Goal: Task Accomplishment & Management: Complete application form

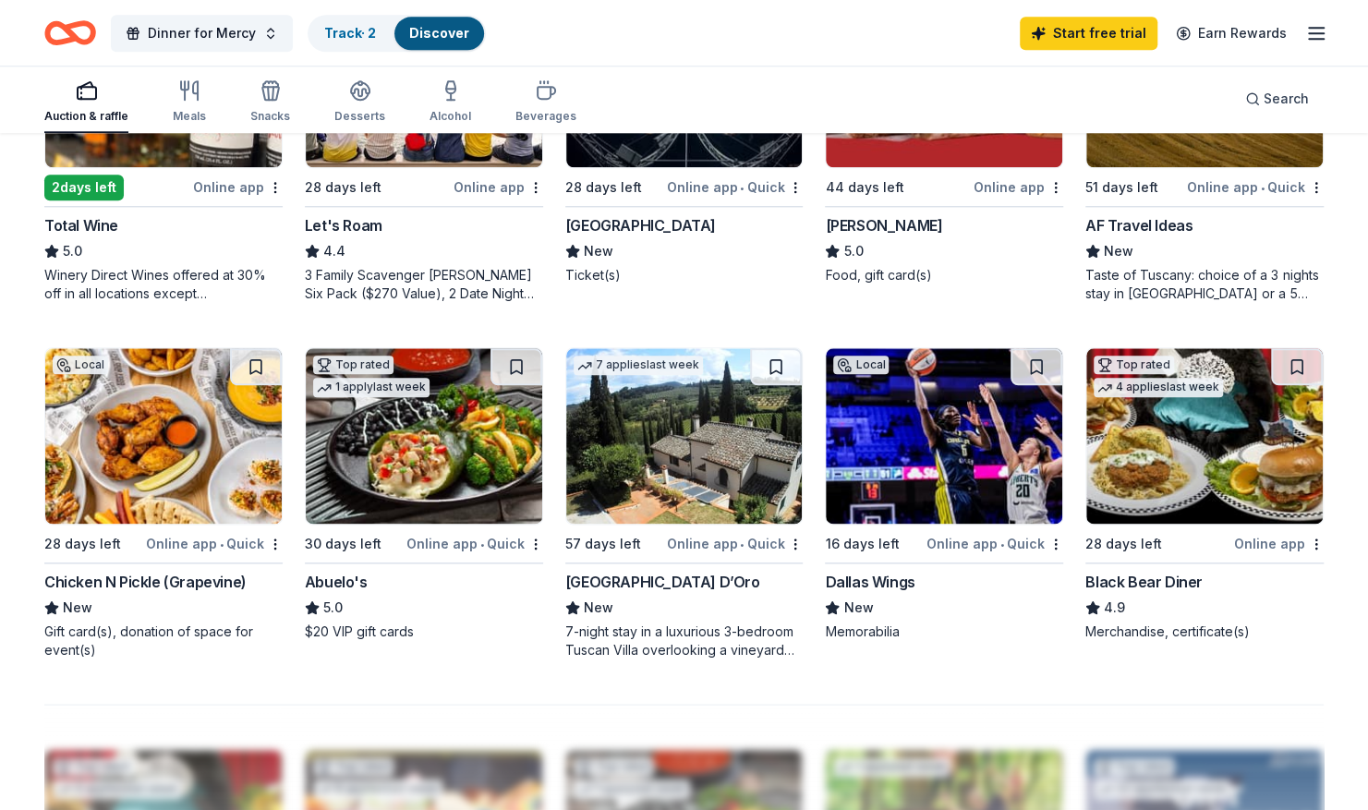
scroll to position [1060, 0]
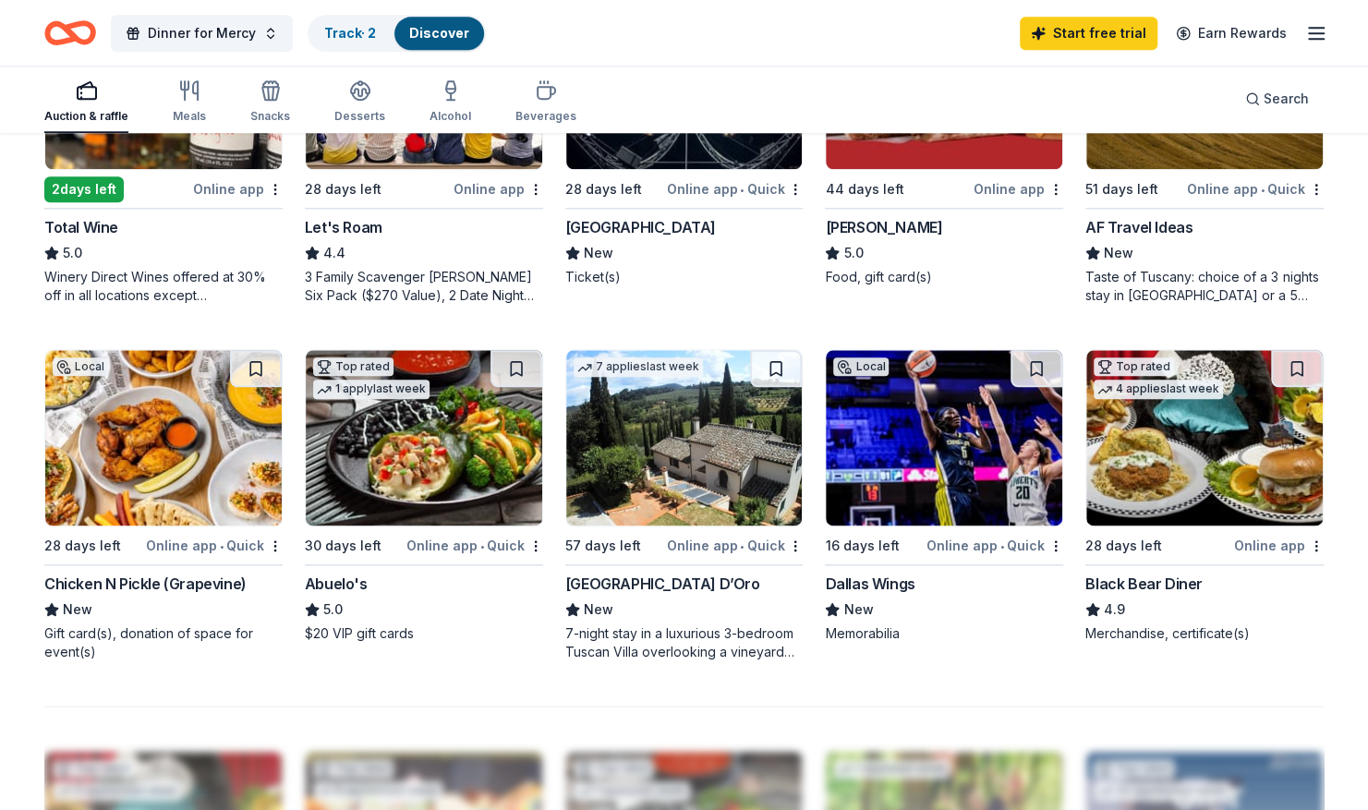
click at [1183, 442] on img at bounding box center [1204, 437] width 236 height 175
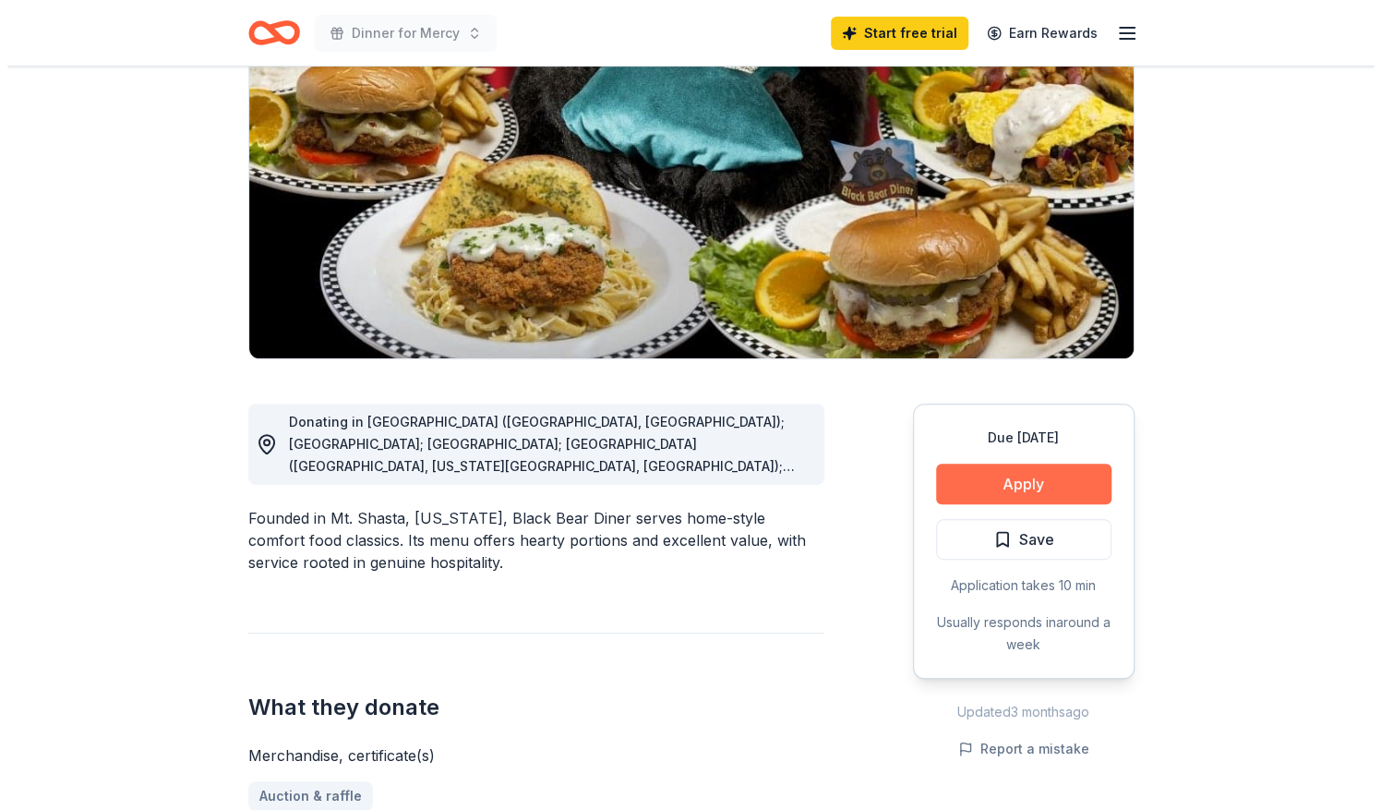
scroll to position [203, 0]
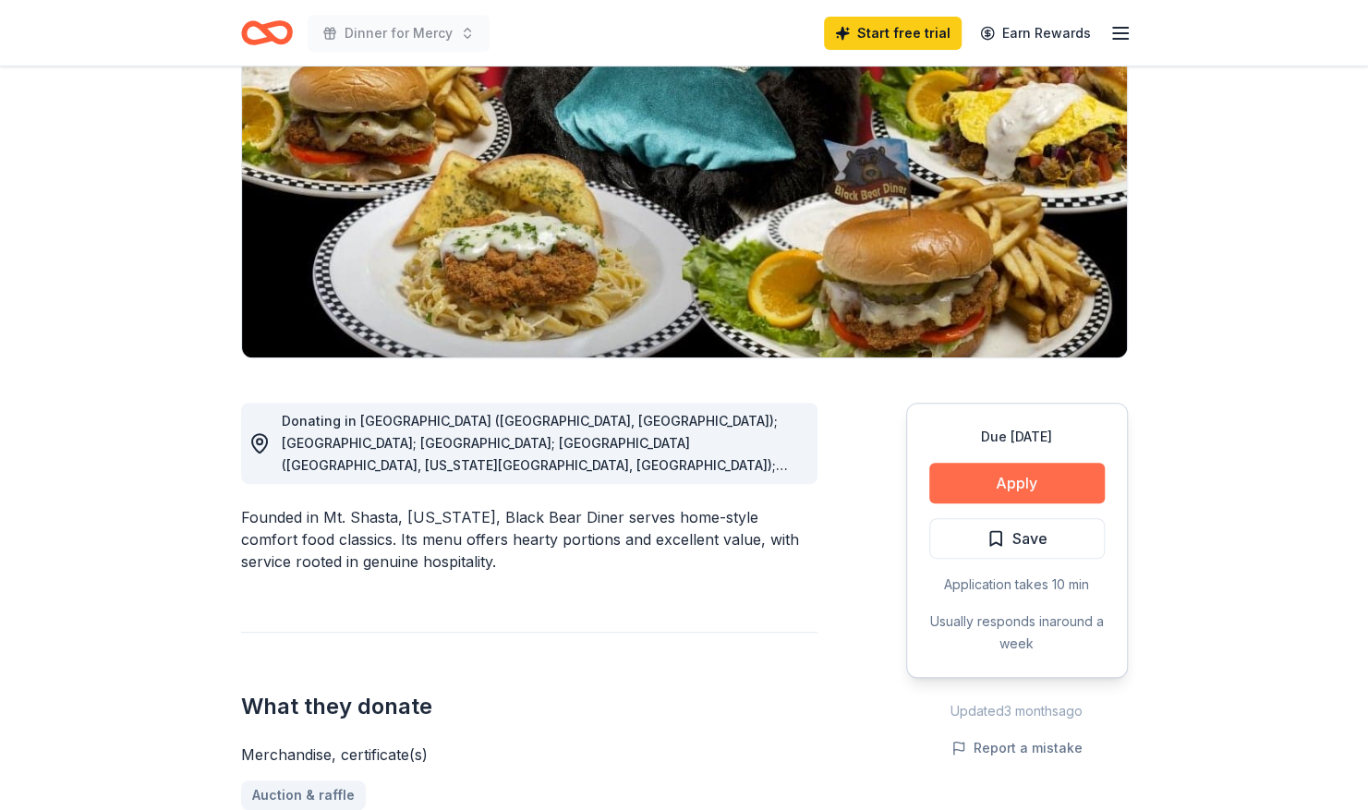
click at [998, 476] on button "Apply" at bounding box center [1016, 483] width 175 height 41
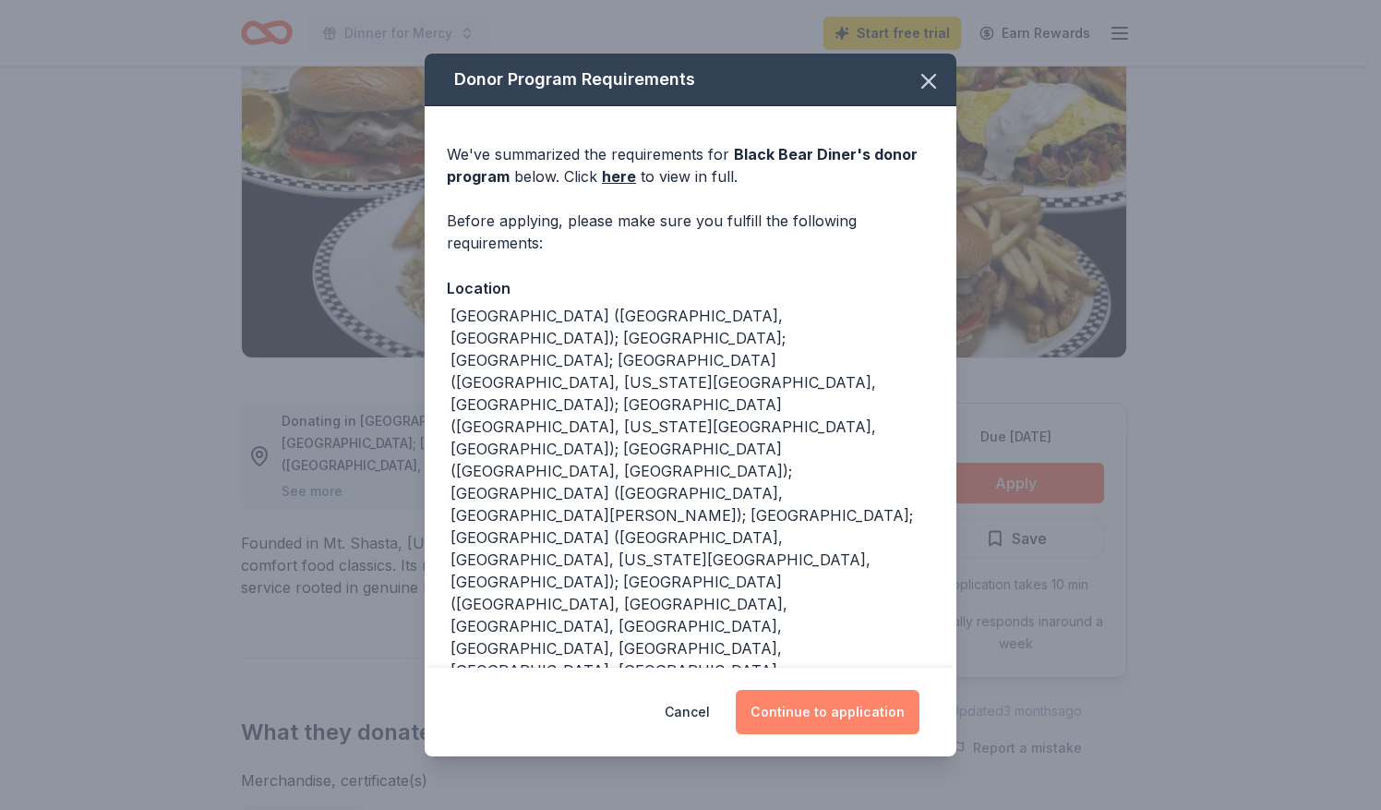
click at [822, 705] on button "Continue to application" at bounding box center [828, 712] width 184 height 44
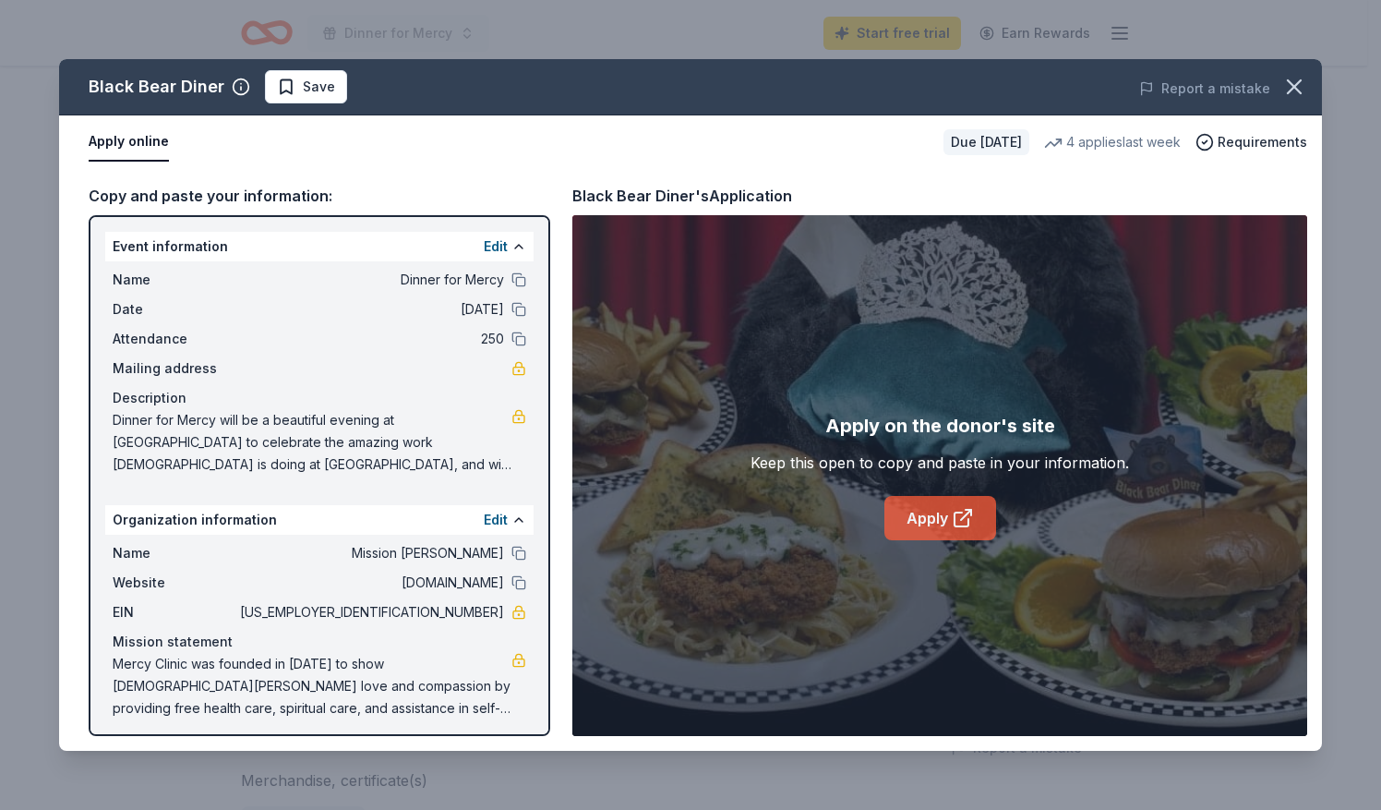
click at [923, 512] on link "Apply" at bounding box center [941, 518] width 112 height 44
click at [288, 84] on span "Save" at bounding box center [306, 87] width 58 height 22
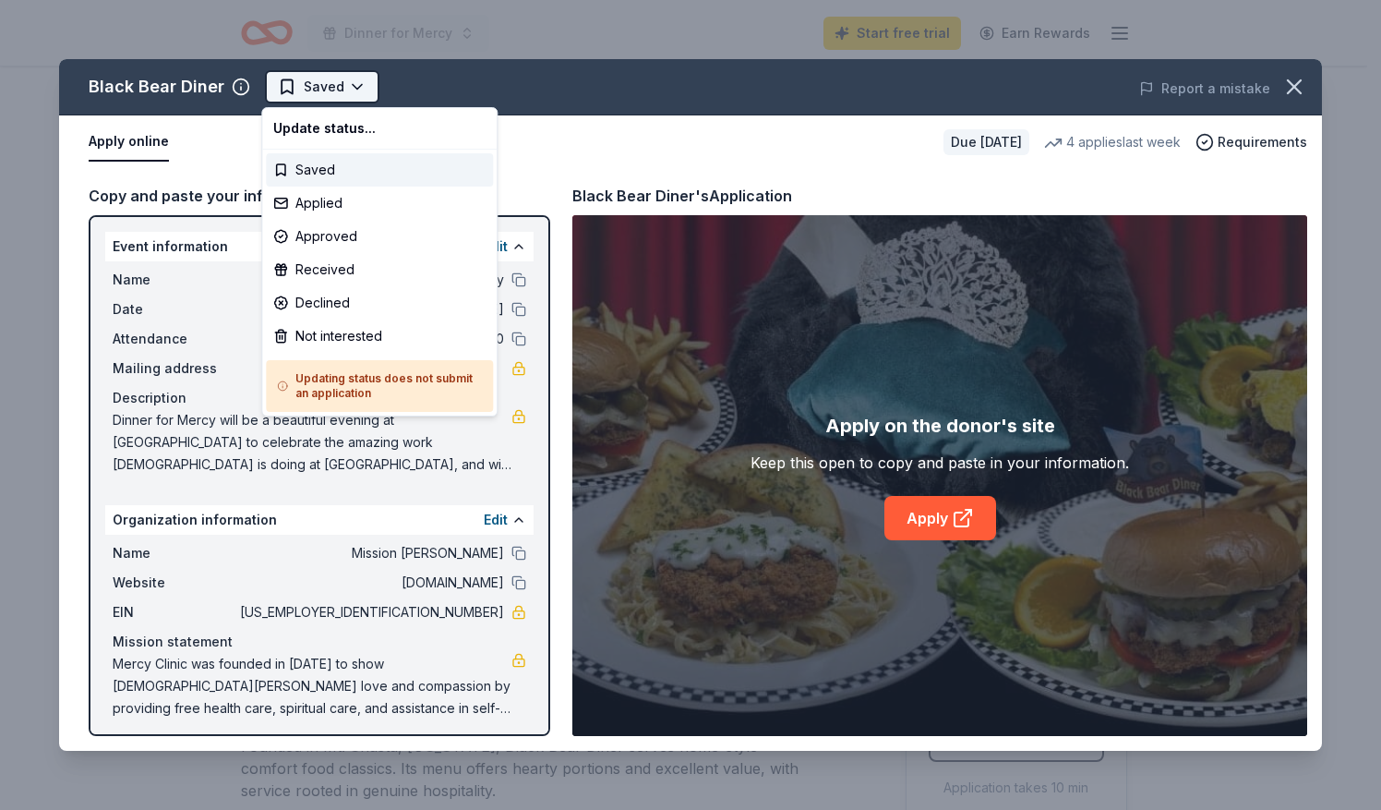
click at [359, 78] on html "Dinner for Mercy Start free trial Earn Rewards Due in 28 days Share Black Bear …" at bounding box center [690, 405] width 1381 height 810
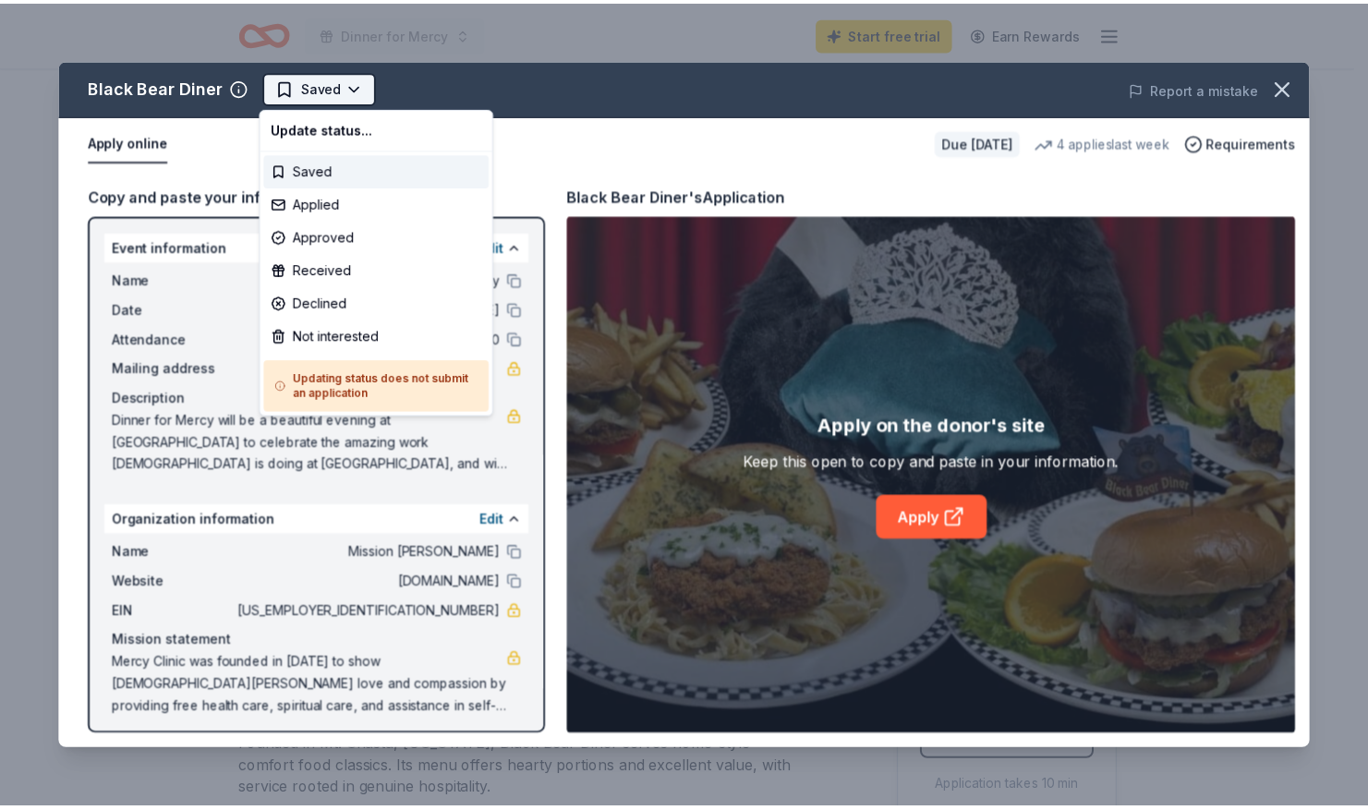
scroll to position [0, 0]
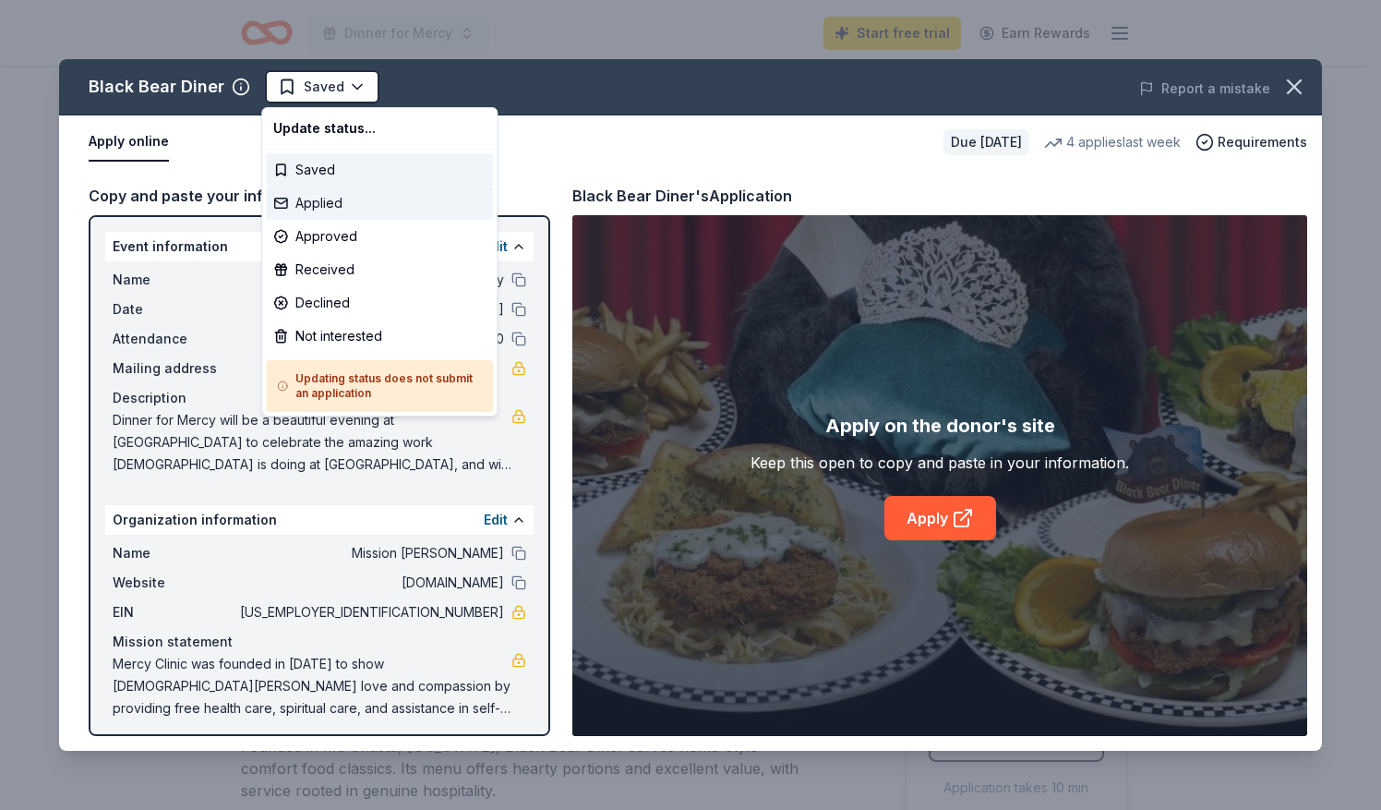
click at [302, 208] on div "Applied" at bounding box center [379, 203] width 227 height 33
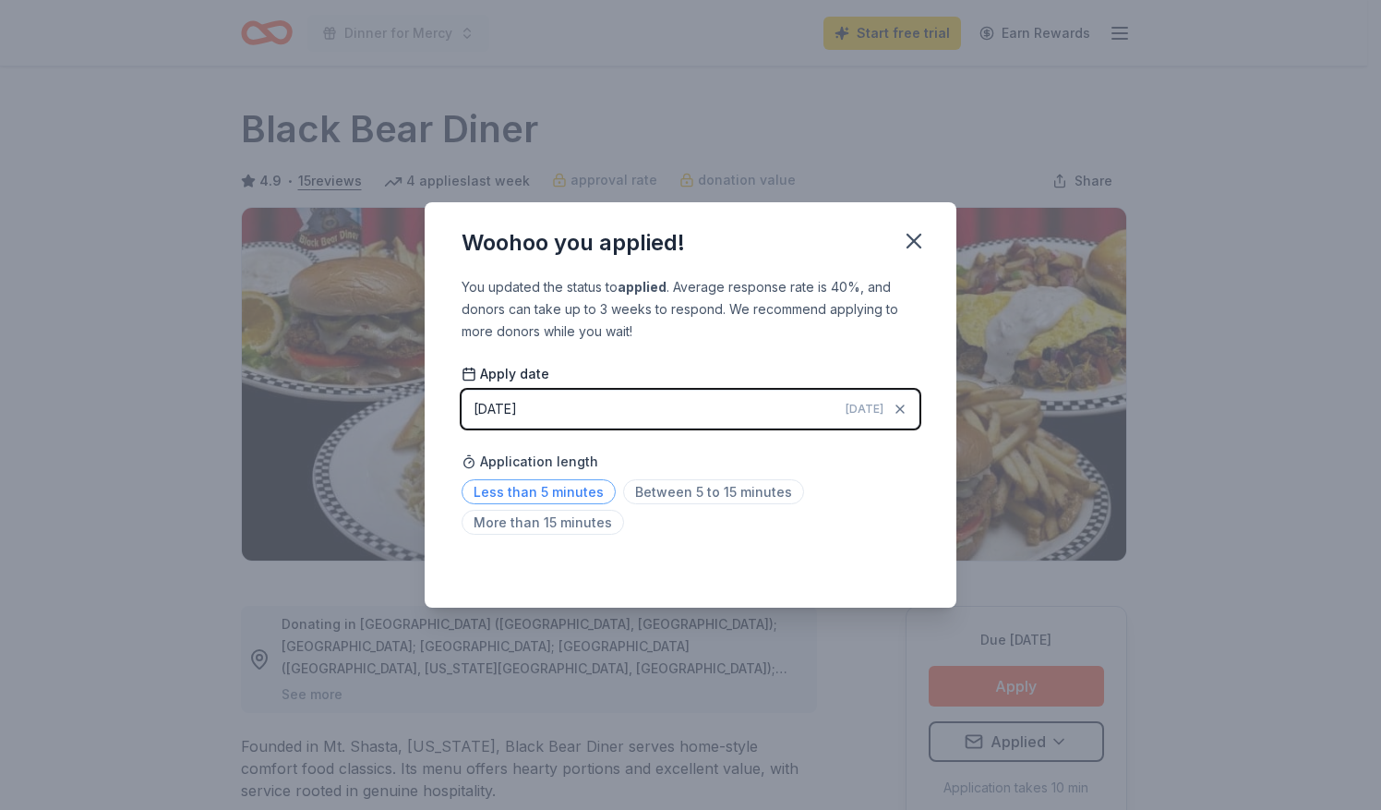
click at [569, 494] on span "Less than 5 minutes" at bounding box center [539, 491] width 154 height 25
click at [908, 235] on icon "button" at bounding box center [914, 241] width 13 height 13
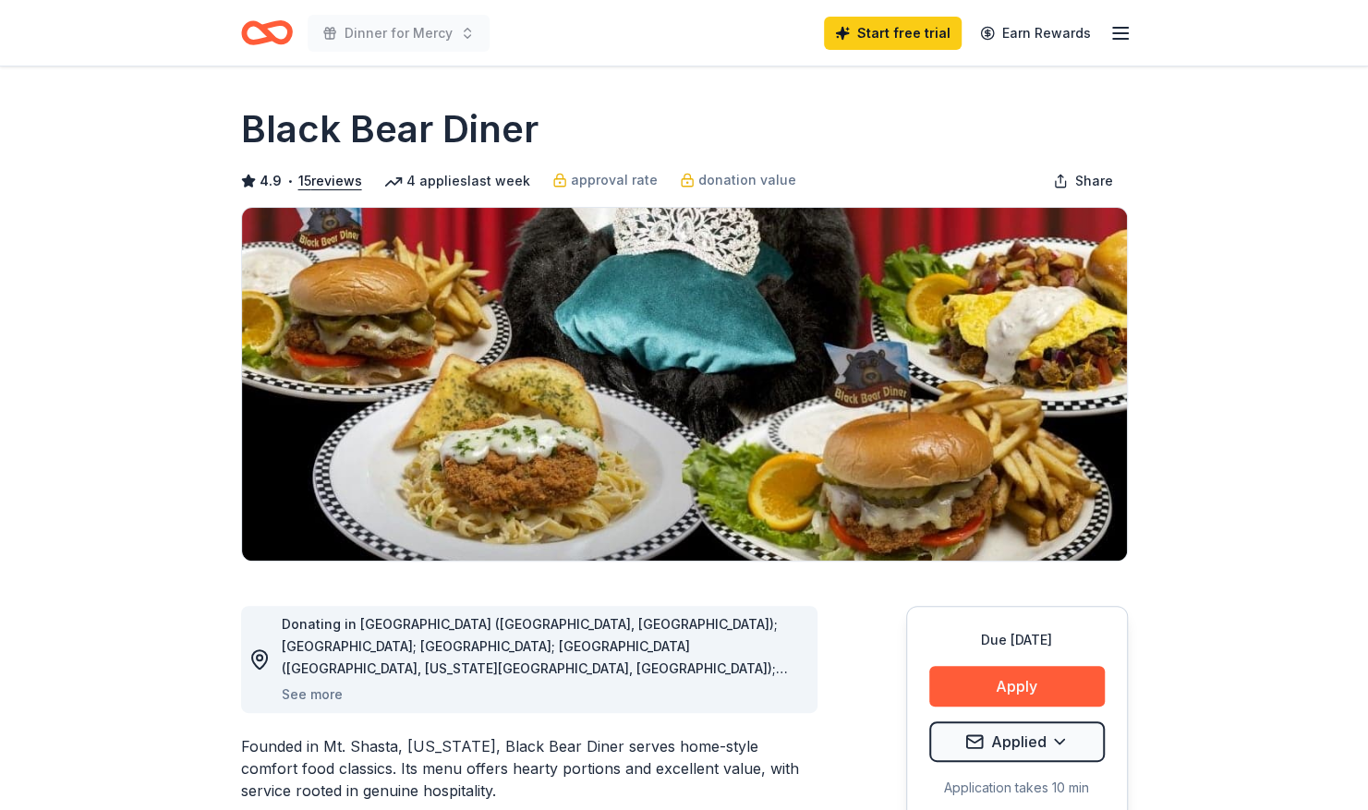
click at [1121, 42] on icon "button" at bounding box center [1120, 33] width 22 height 22
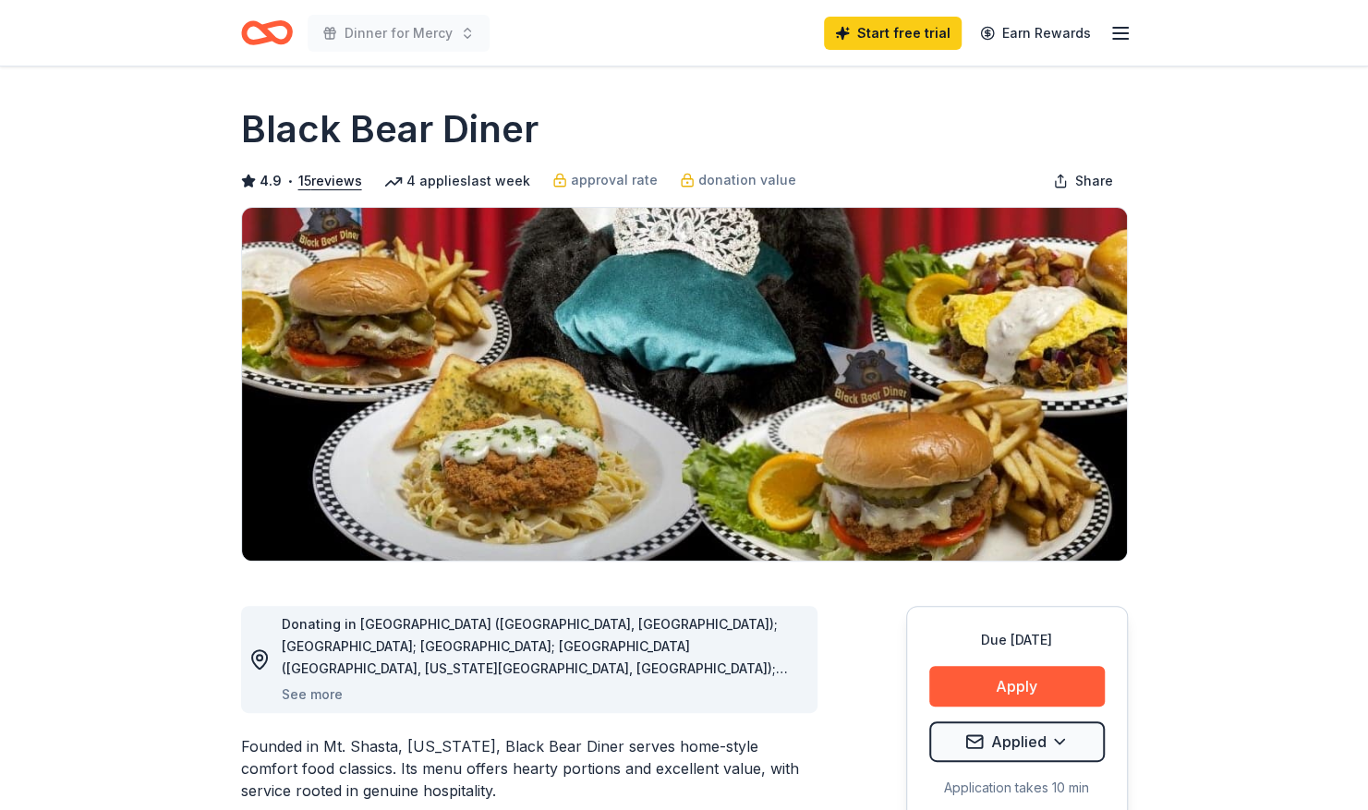
click at [266, 42] on icon "Home" at bounding box center [258, 32] width 29 height 18
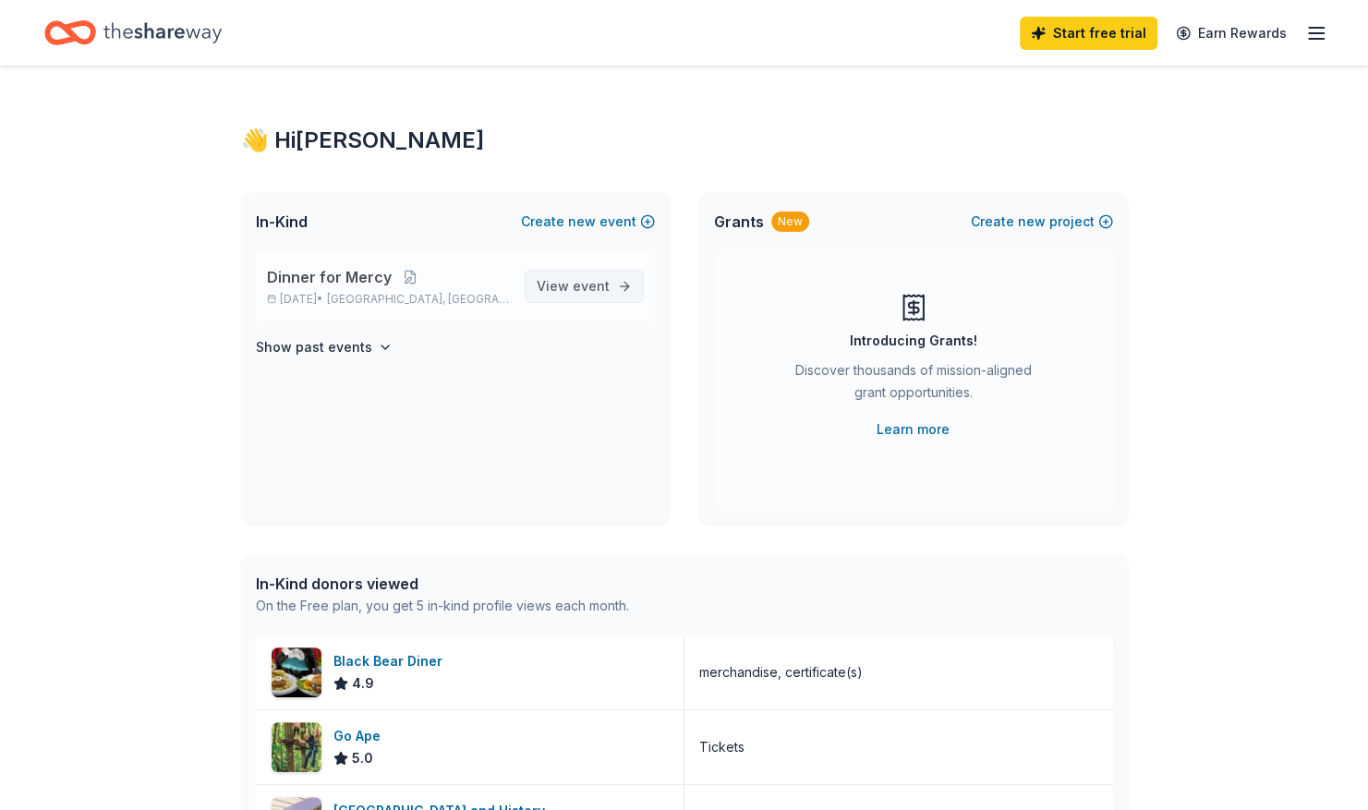
click at [579, 281] on span "event" at bounding box center [591, 286] width 37 height 16
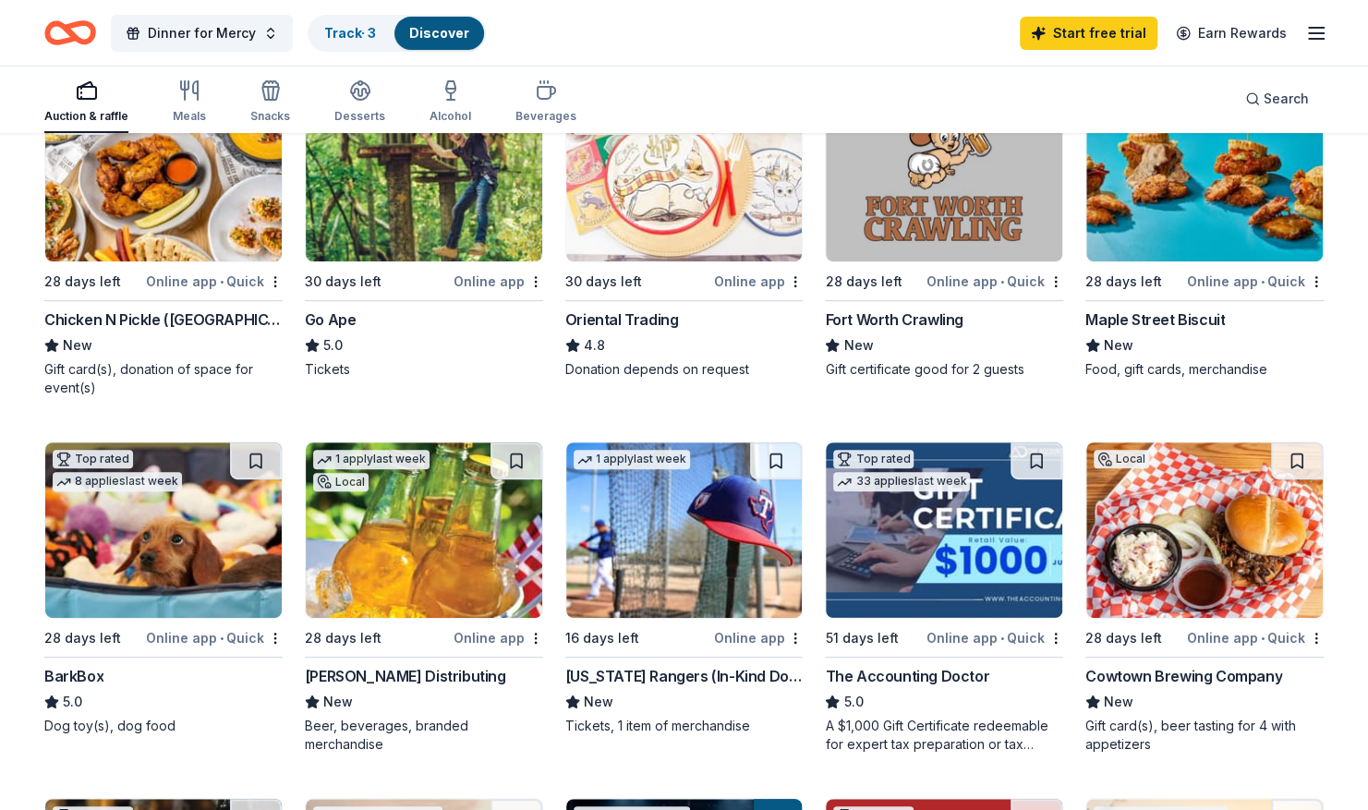
scroll to position [259, 0]
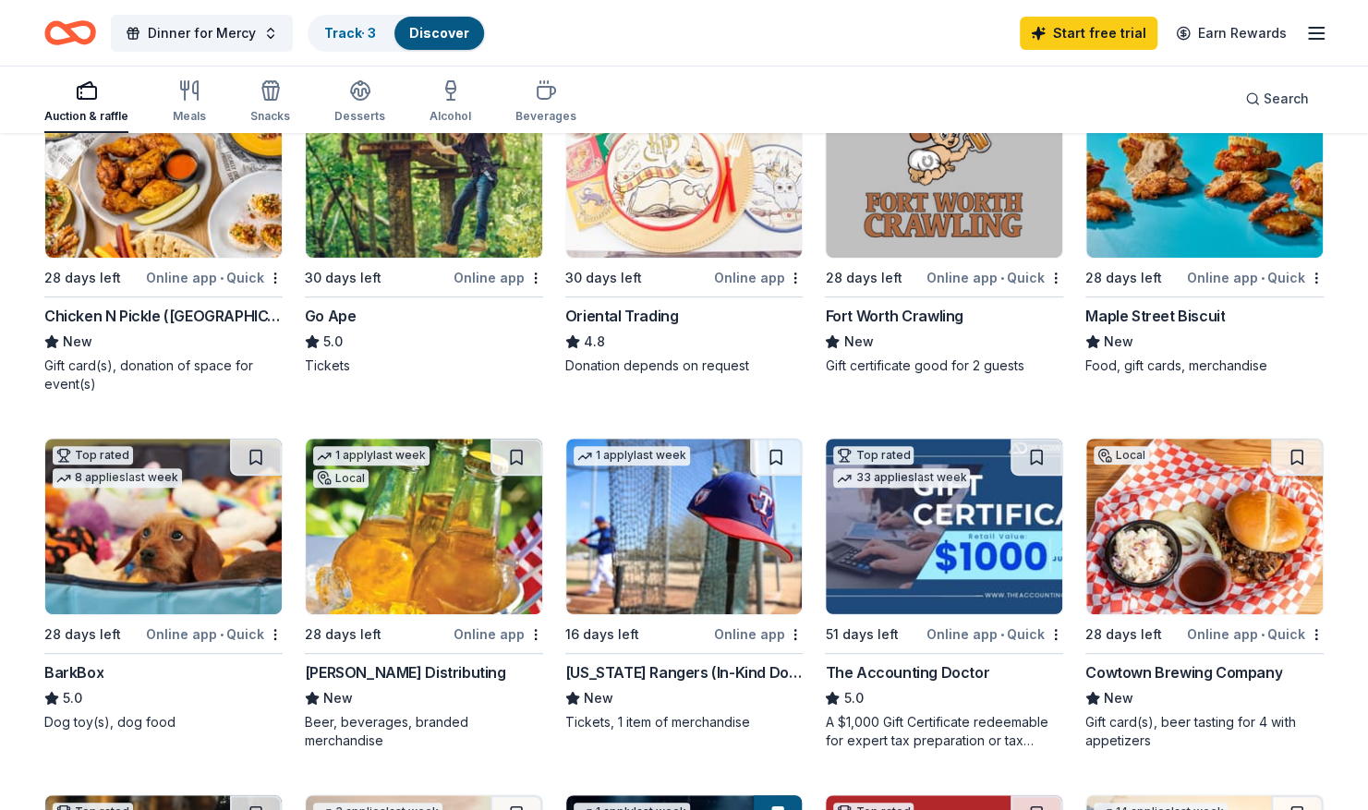
click at [68, 681] on div "BarkBox" at bounding box center [73, 672] width 59 height 22
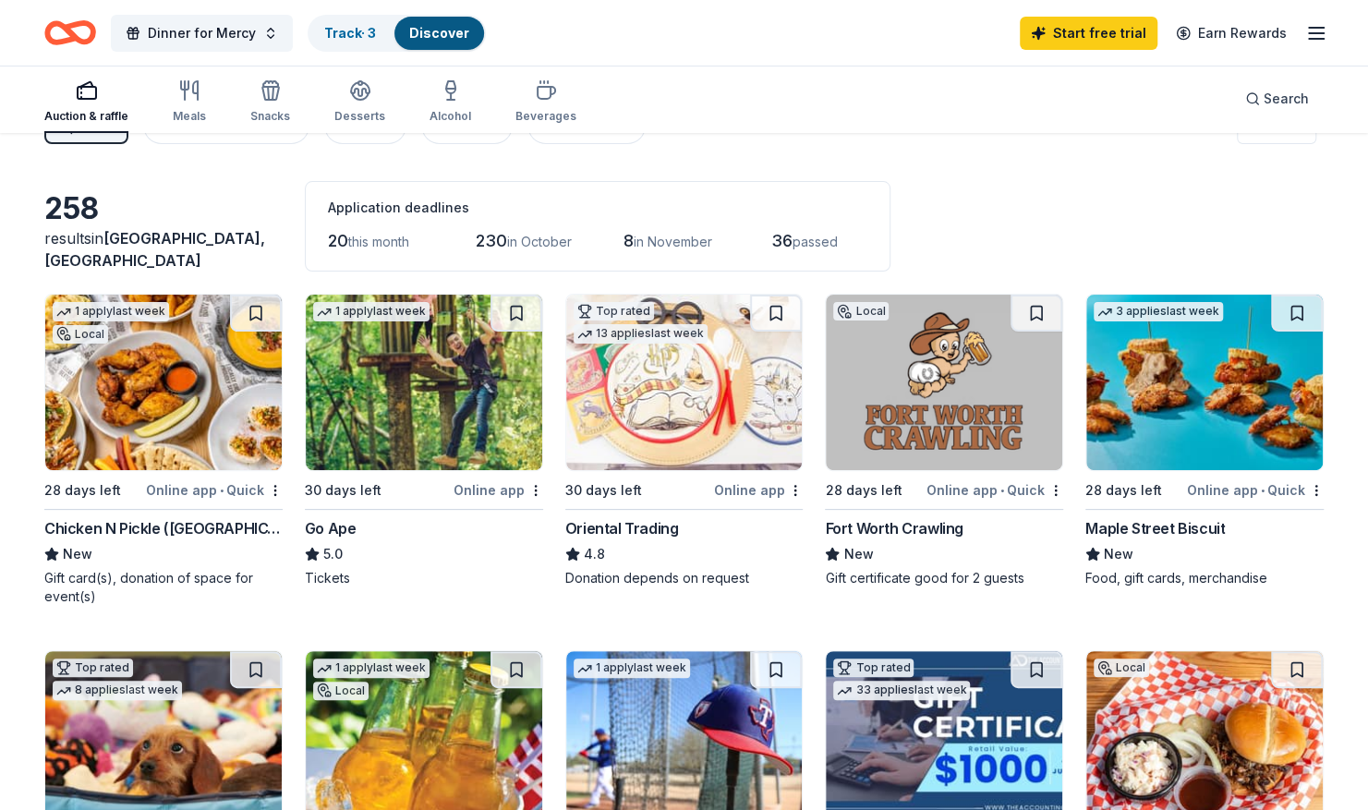
scroll to position [56, 0]
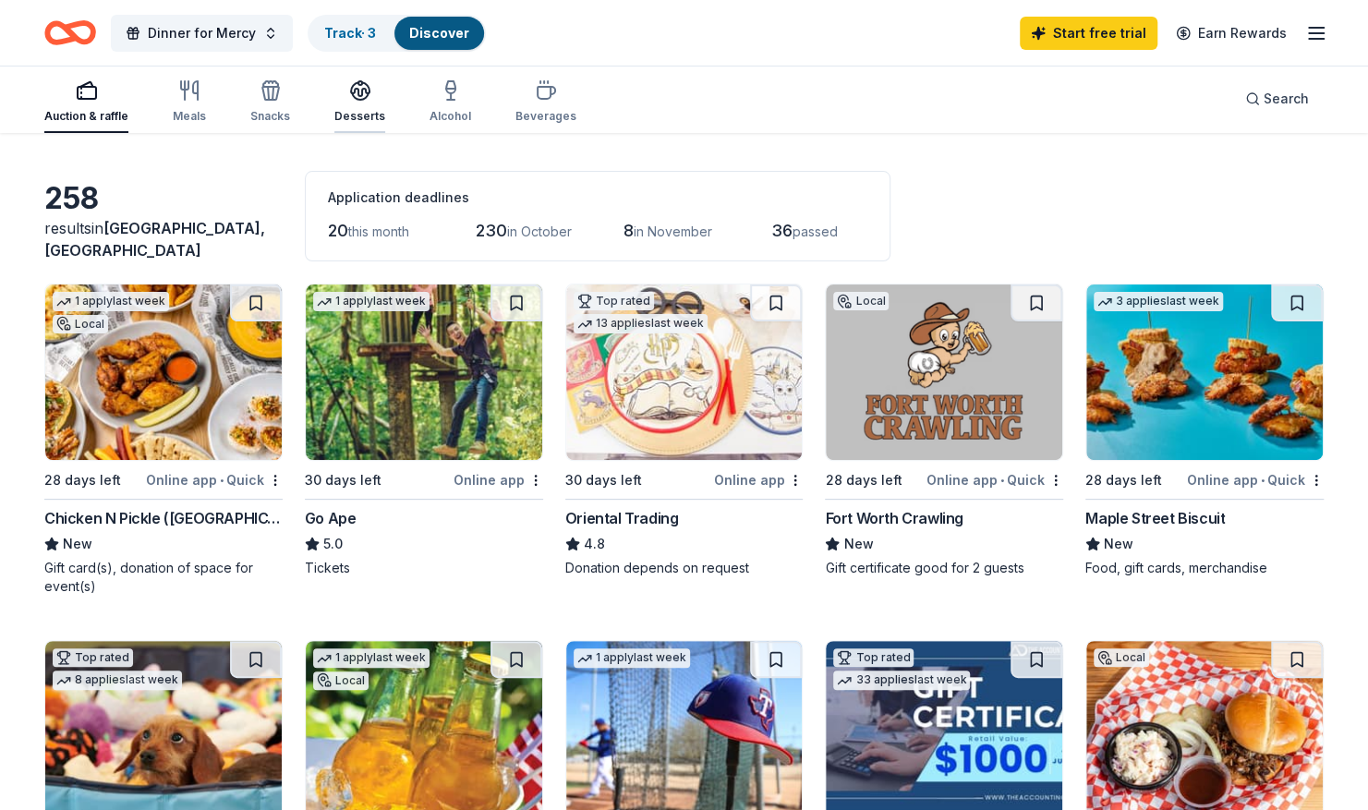
click at [344, 87] on div "button" at bounding box center [359, 90] width 51 height 22
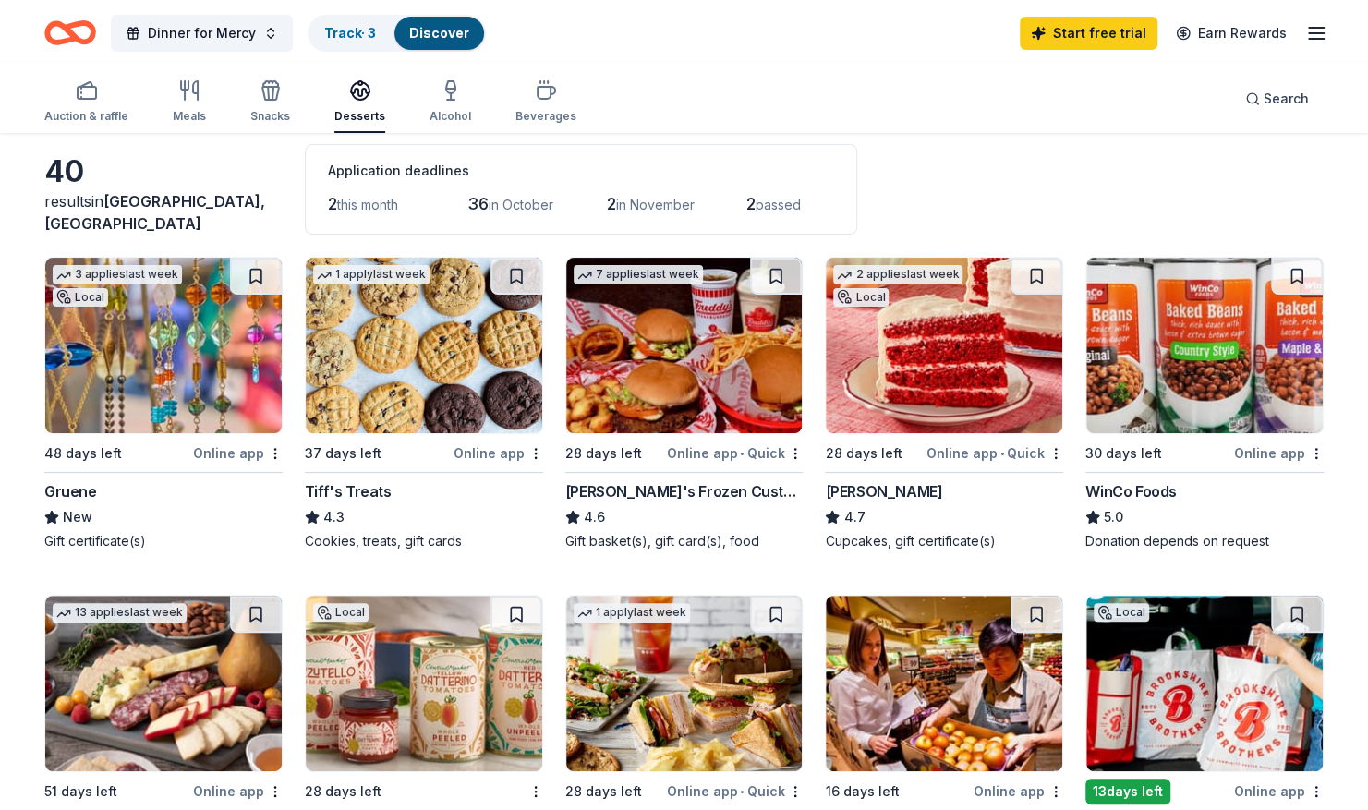
scroll to position [90, 0]
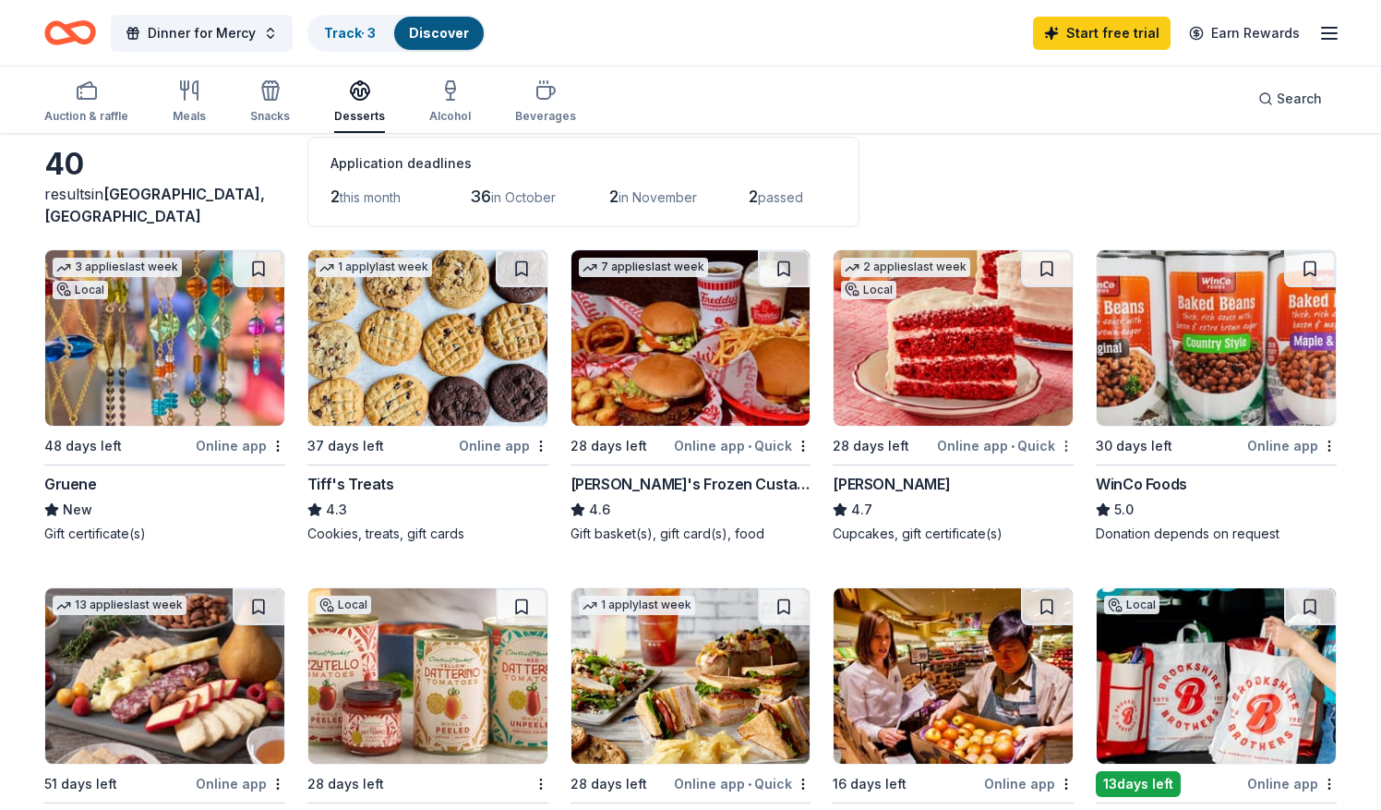
click at [1051, 447] on html "10% Dinner for Mercy Track · 3 Discover Start free trial Earn Rewards Auction &…" at bounding box center [690, 315] width 1381 height 810
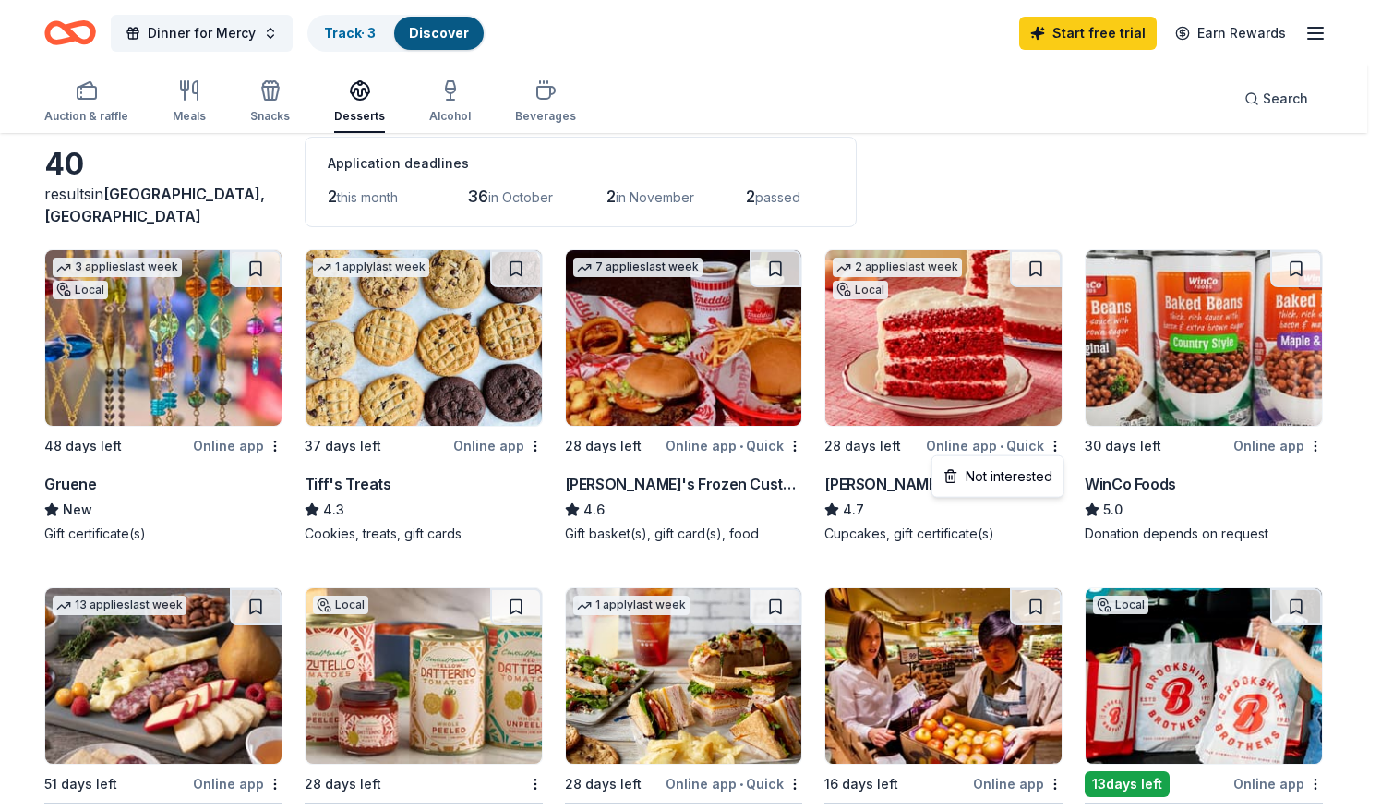
click at [890, 340] on html "10% Dinner for Mercy Track · 3 Discover Start free trial Earn Rewards Auction &…" at bounding box center [690, 315] width 1381 height 810
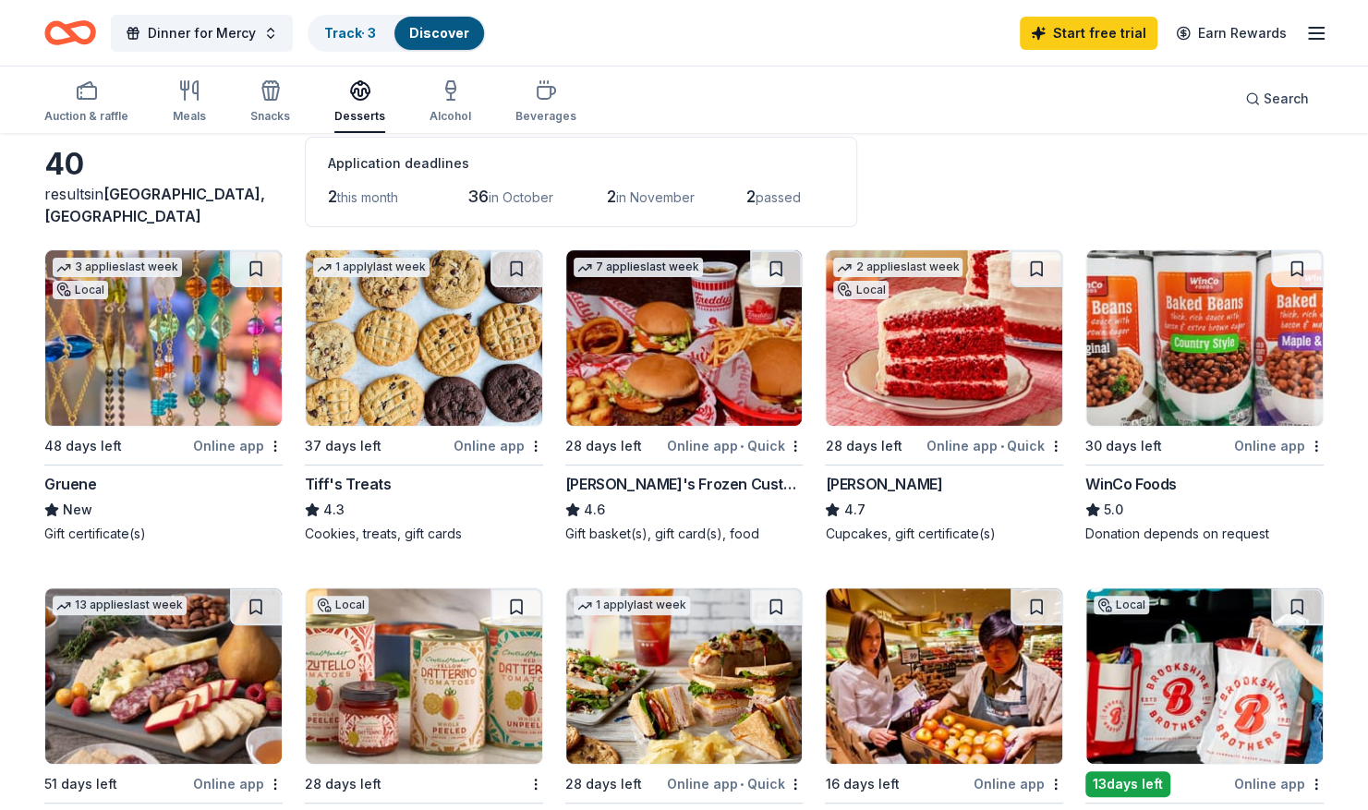
click at [907, 382] on img at bounding box center [944, 337] width 236 height 175
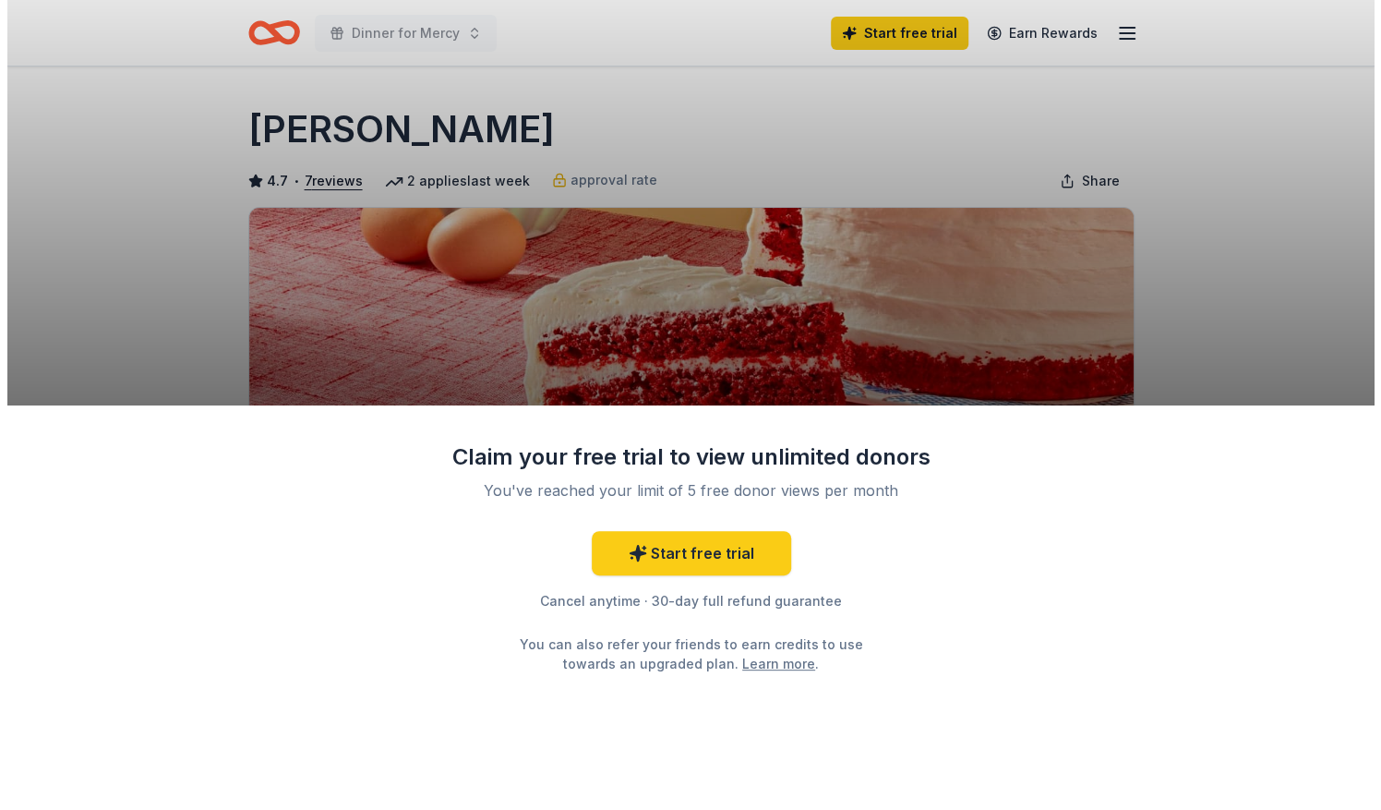
scroll to position [31, 0]
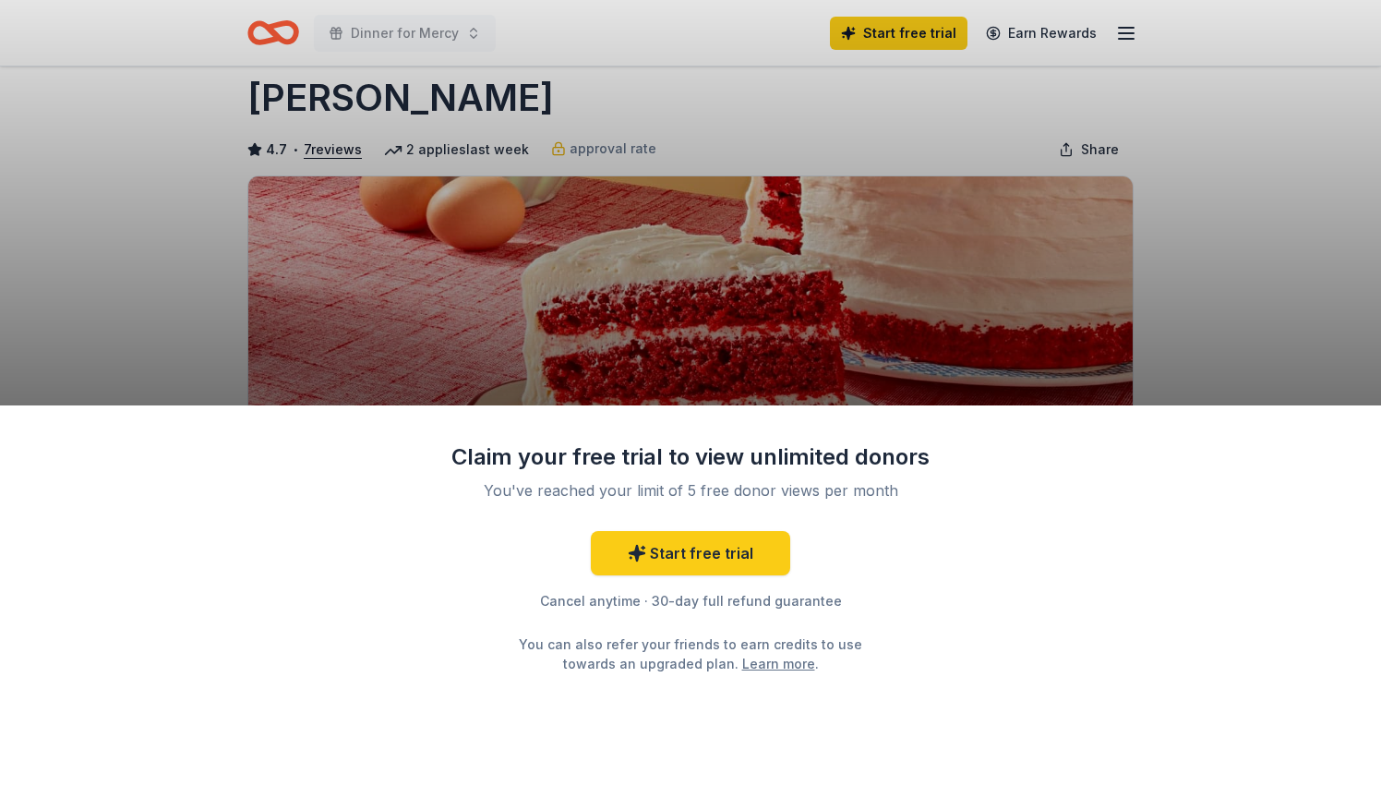
click at [119, 260] on div "Claim your free trial to view unlimited donors You've reached your limit of 5 f…" at bounding box center [690, 405] width 1381 height 810
click at [151, 271] on div "Claim your free trial to view unlimited donors You've reached your limit of 5 f…" at bounding box center [690, 405] width 1381 height 810
